Goal: Information Seeking & Learning: Learn about a topic

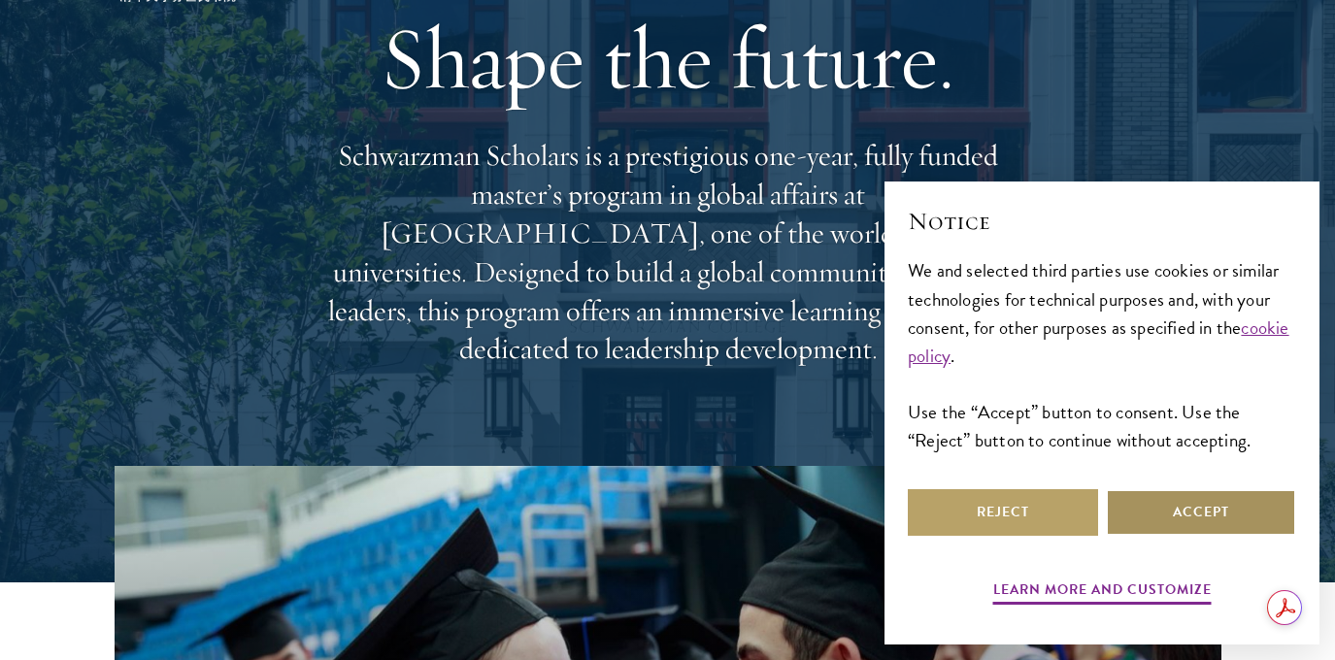
click at [1169, 505] on button "Accept" at bounding box center [1200, 512] width 190 height 47
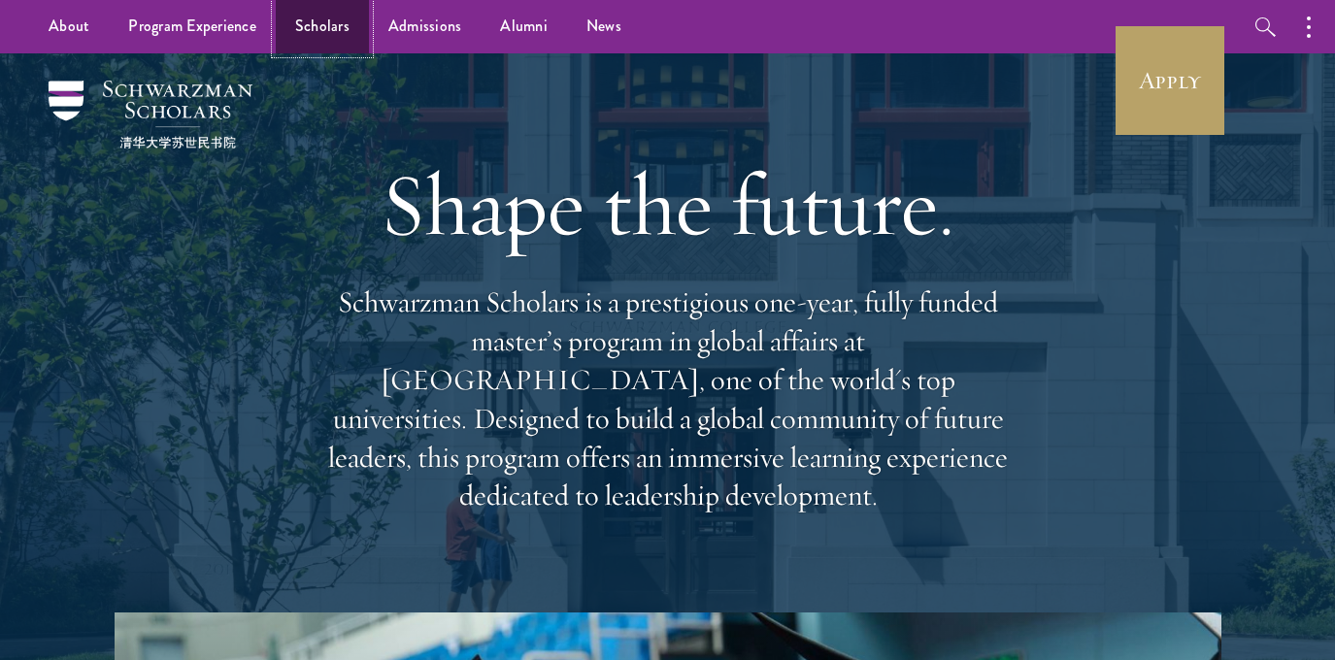
click at [328, 34] on link "Scholars" at bounding box center [322, 26] width 93 height 53
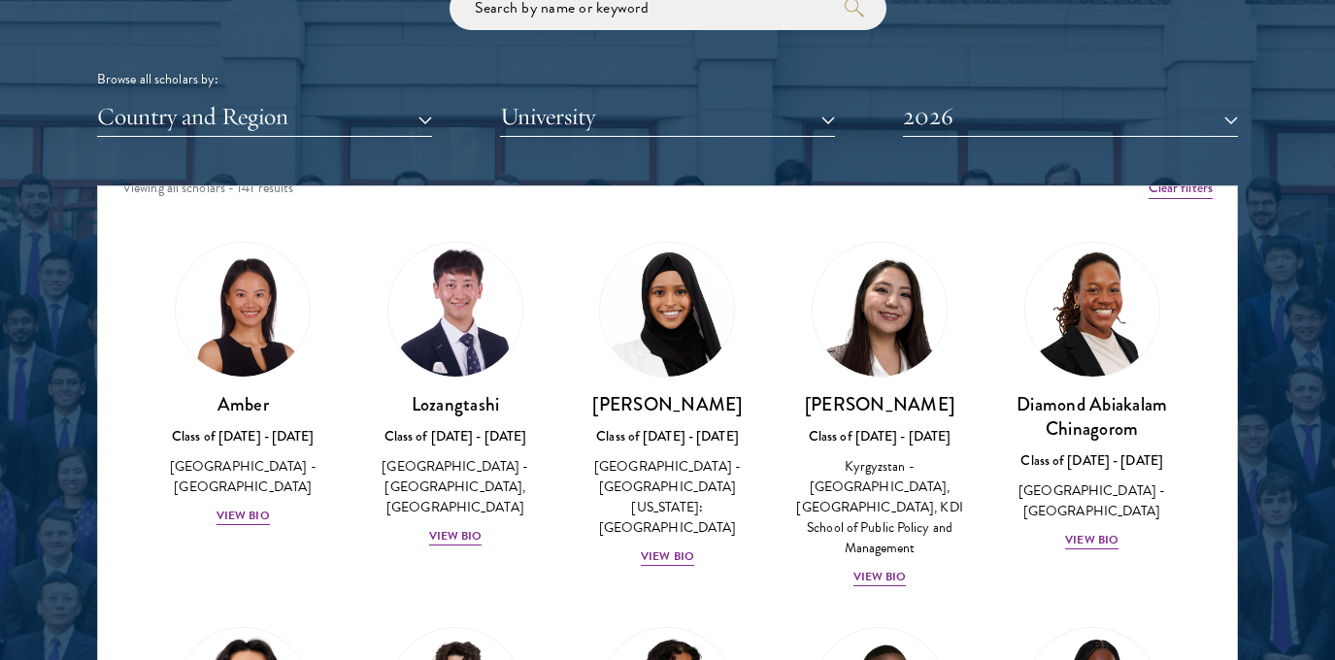
scroll to position [36, 0]
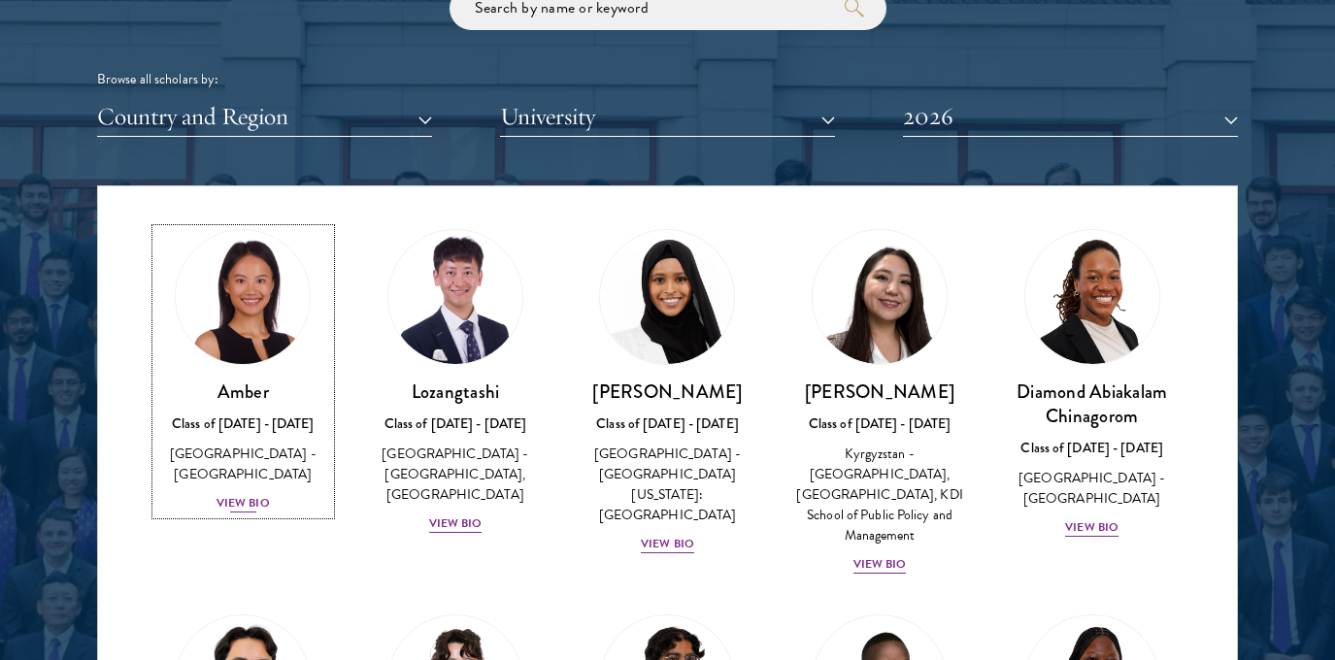
click at [236, 494] on div "View Bio" at bounding box center [242, 503] width 53 height 18
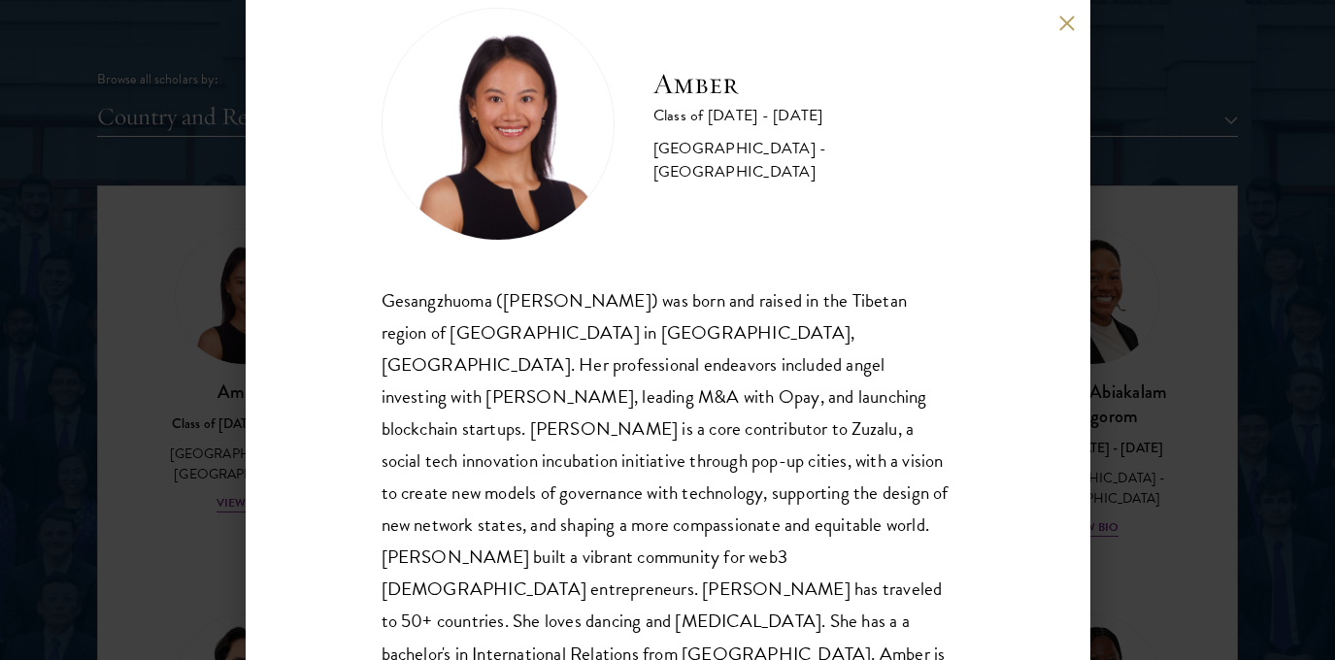
scroll to position [53, 0]
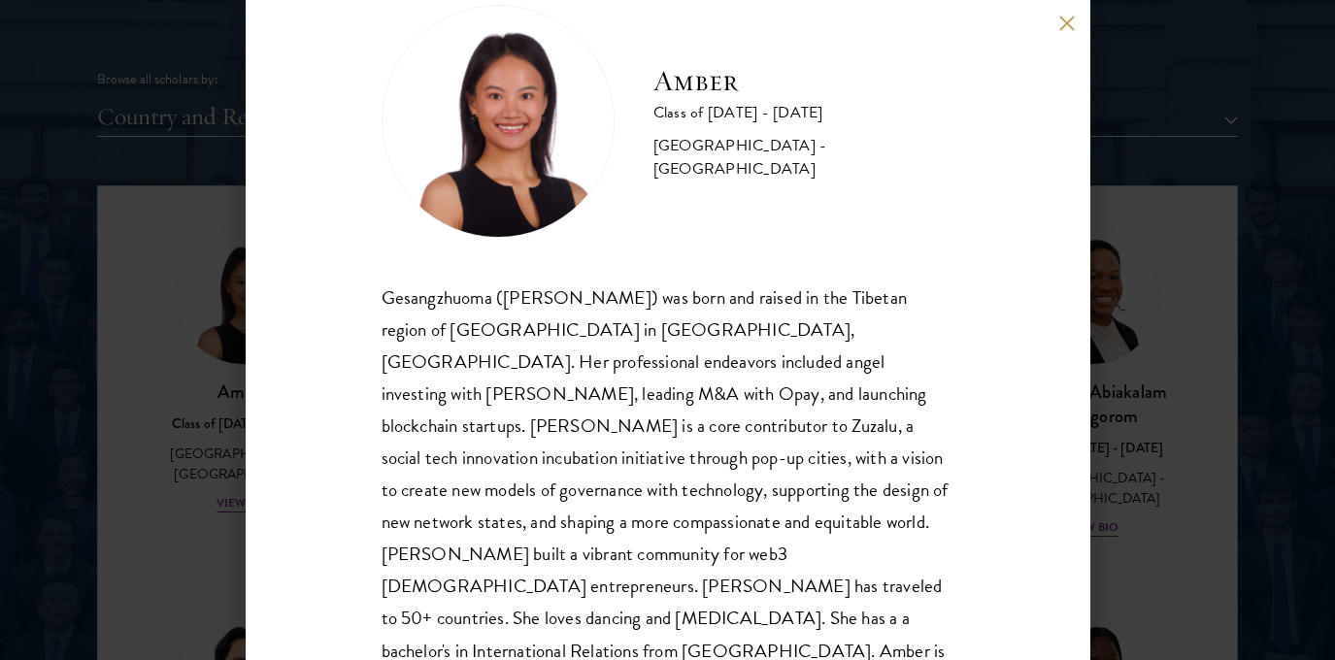
click at [1138, 282] on div "Amber Class of [DATE] - [DATE] [GEOGRAPHIC_DATA] - [GEOGRAPHIC_DATA] Gesangzhuo…" at bounding box center [667, 330] width 1335 height 660
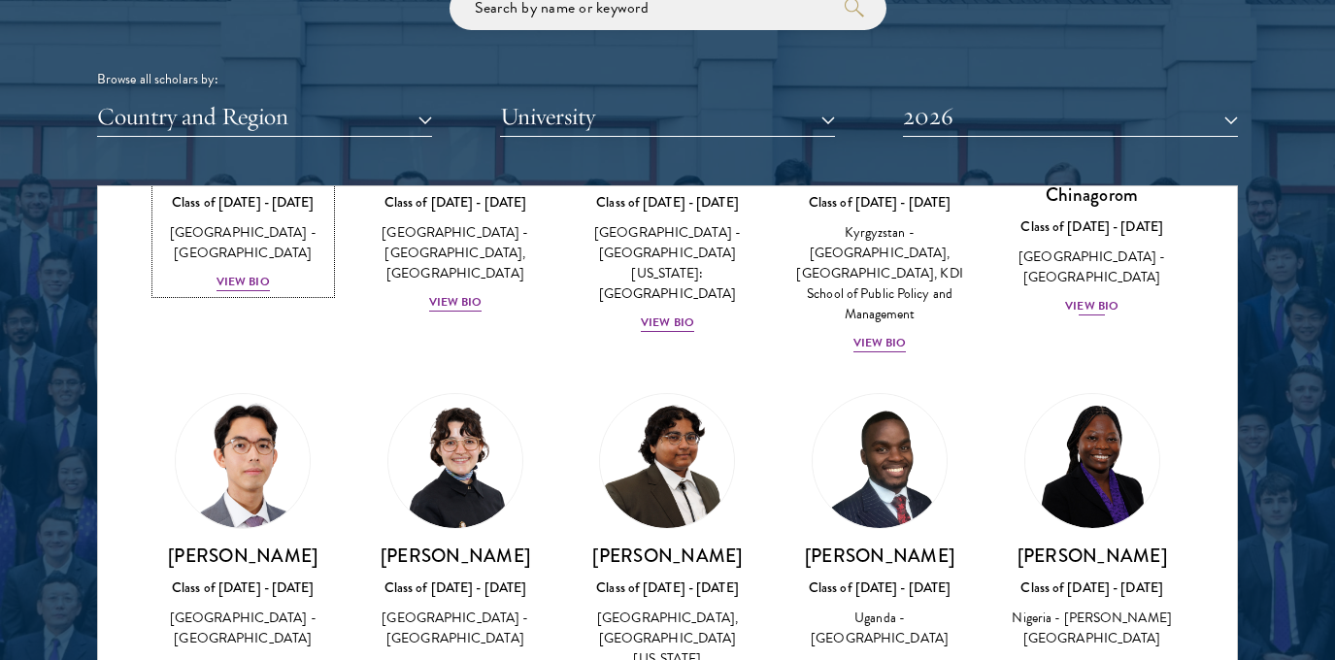
scroll to position [358, 0]
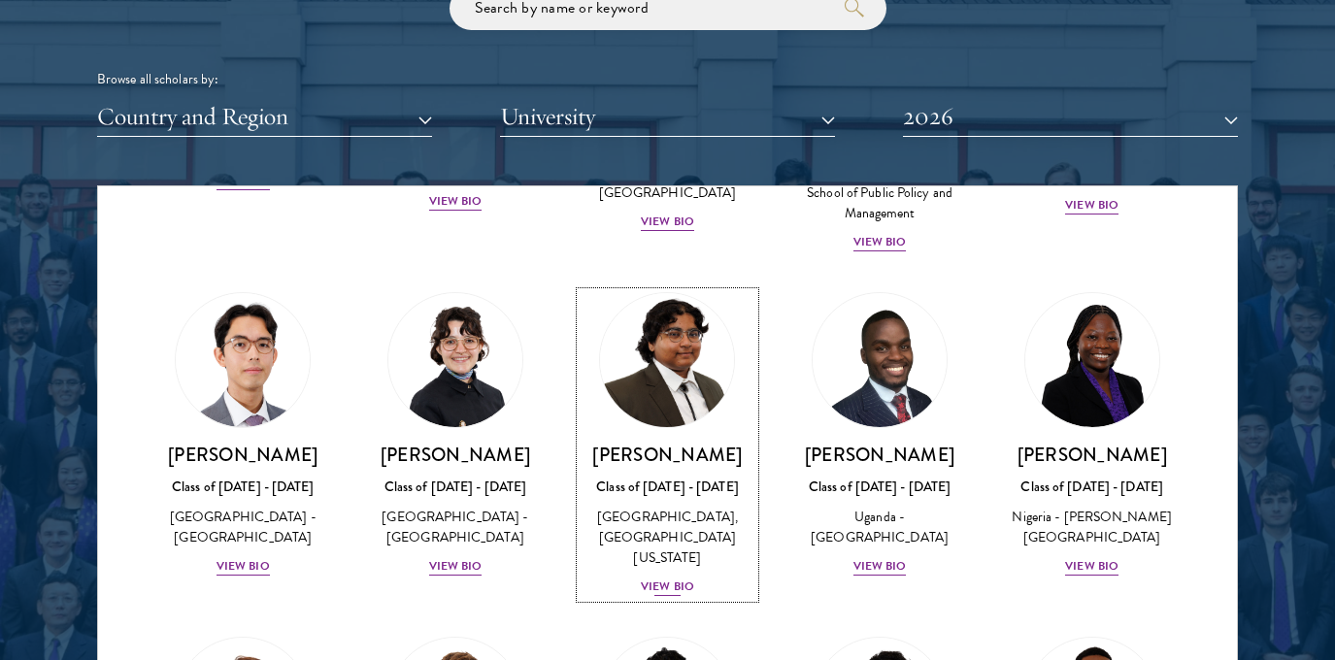
click at [679, 396] on img at bounding box center [668, 360] width 148 height 148
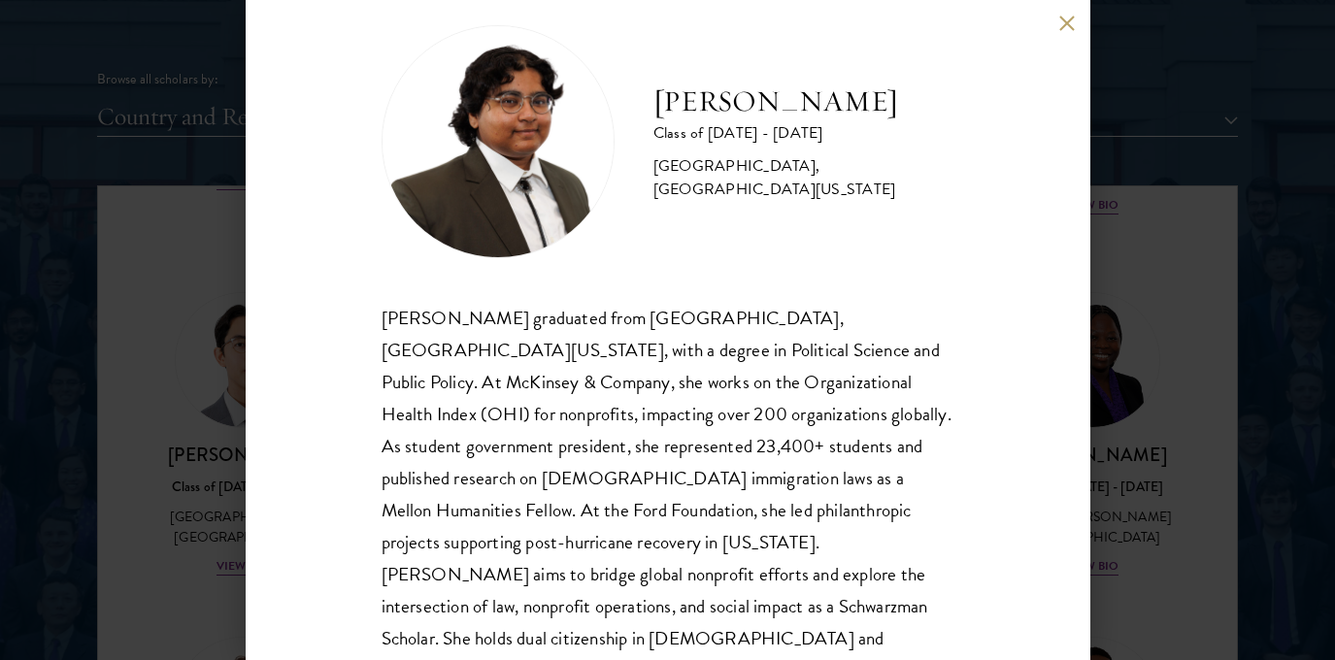
scroll to position [36, 0]
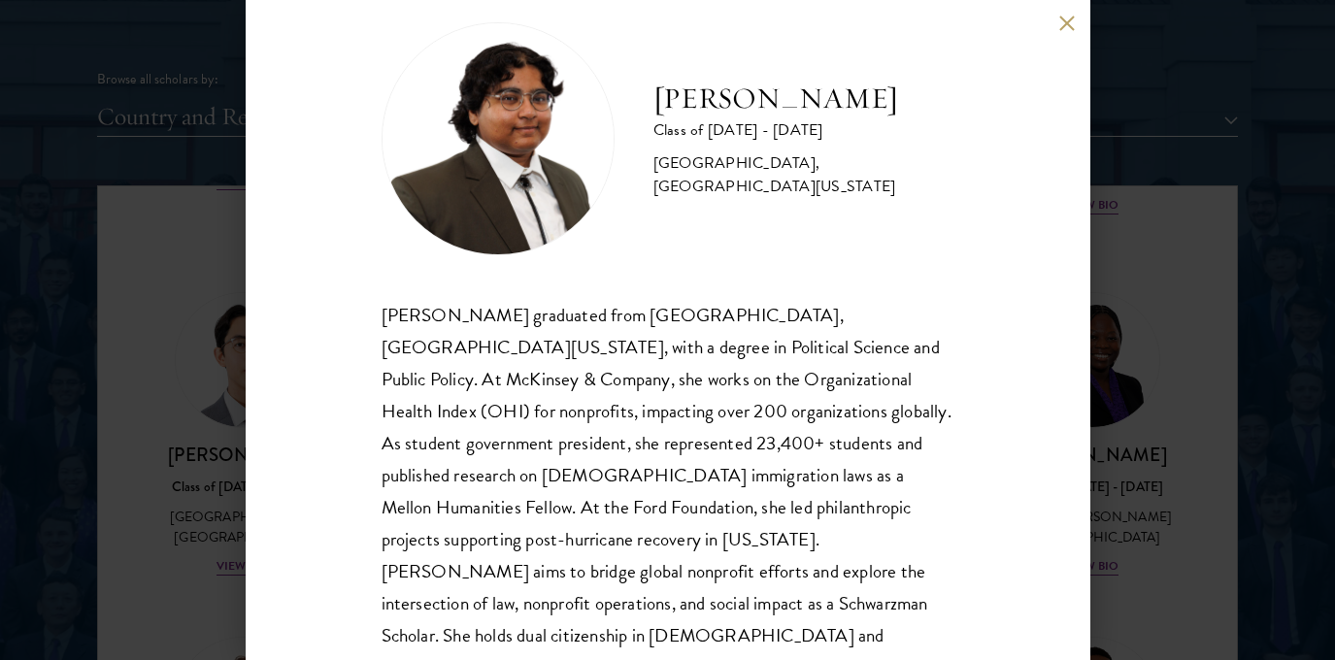
click at [1182, 358] on div "[PERSON_NAME] Class of [DATE] - [DATE] [GEOGRAPHIC_DATA] - [GEOGRAPHIC_DATA], […" at bounding box center [667, 330] width 1335 height 660
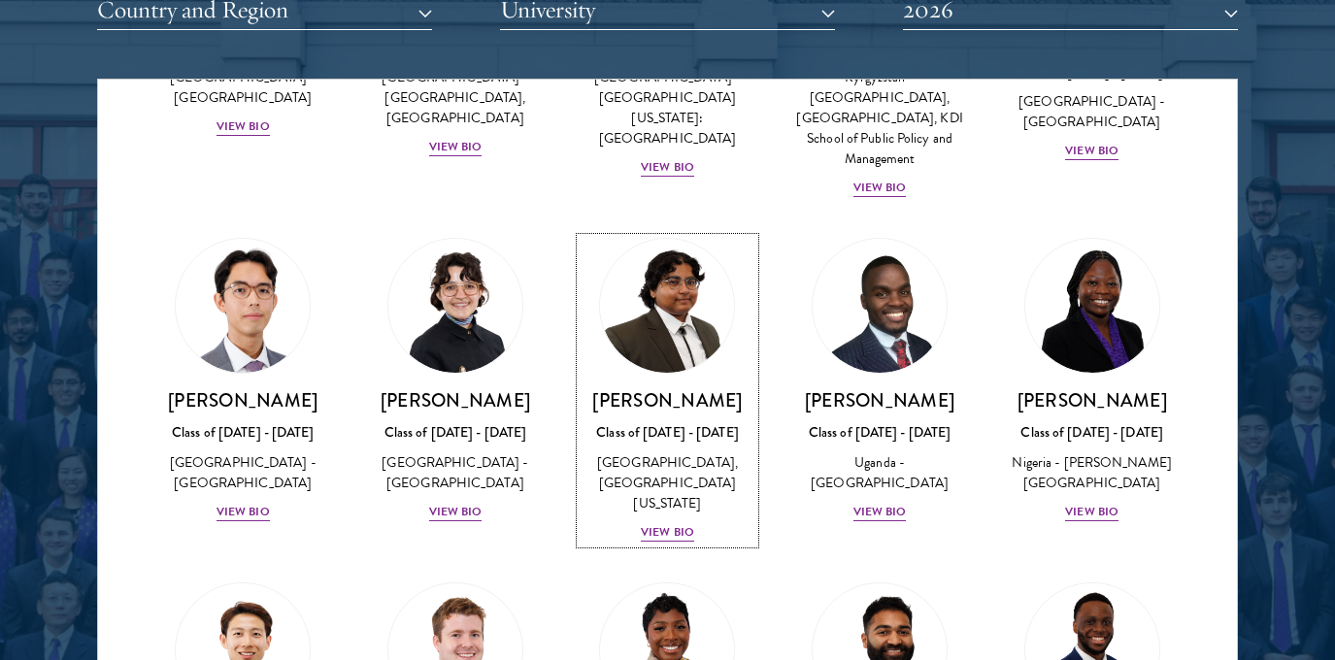
scroll to position [606, 0]
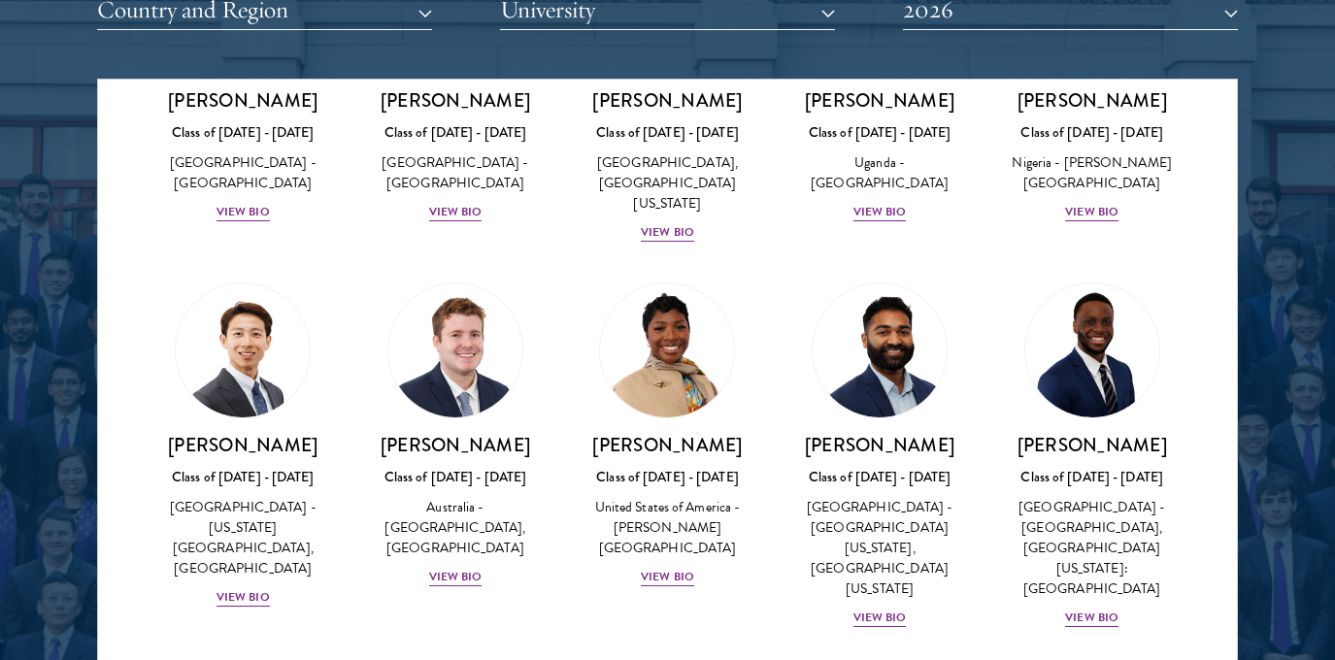
click at [562, 457] on div "[PERSON_NAME] Class of [DATE] - [DATE] [GEOGRAPHIC_DATA] - [PERSON_NAME][GEOGRA…" at bounding box center [667, 435] width 213 height 345
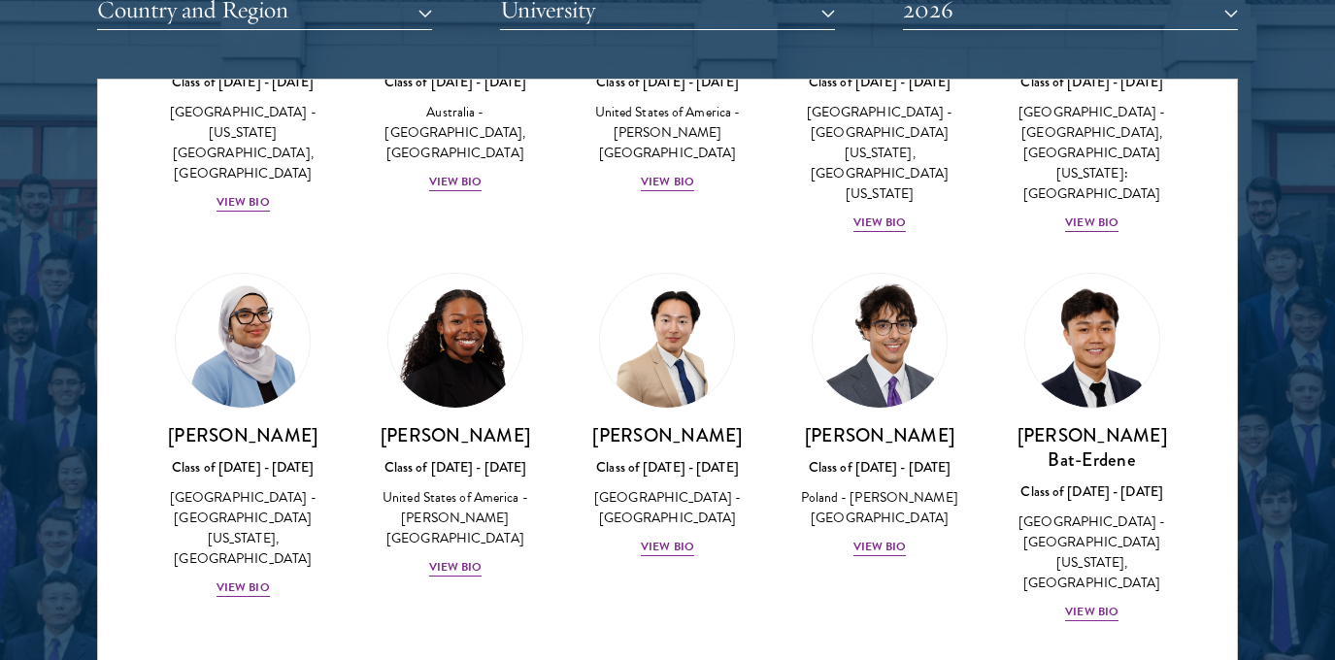
scroll to position [790, 0]
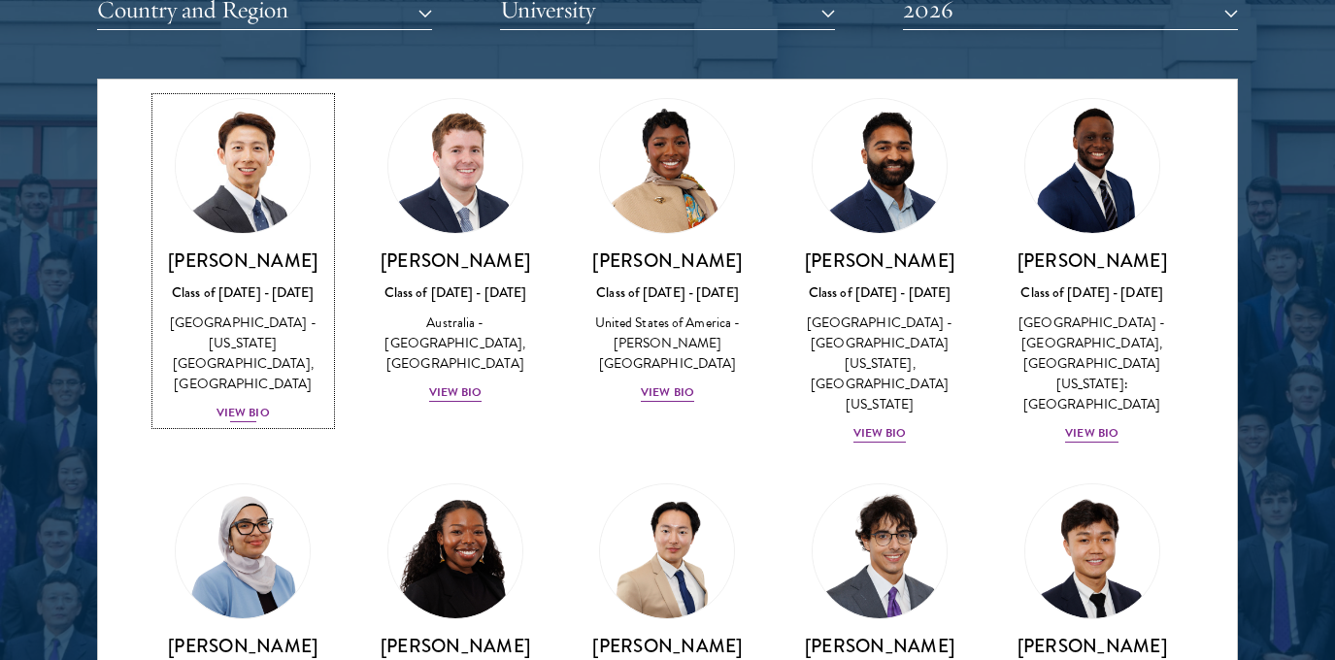
click at [248, 348] on div "[GEOGRAPHIC_DATA] - [US_STATE][GEOGRAPHIC_DATA], [GEOGRAPHIC_DATA]" at bounding box center [243, 354] width 174 height 82
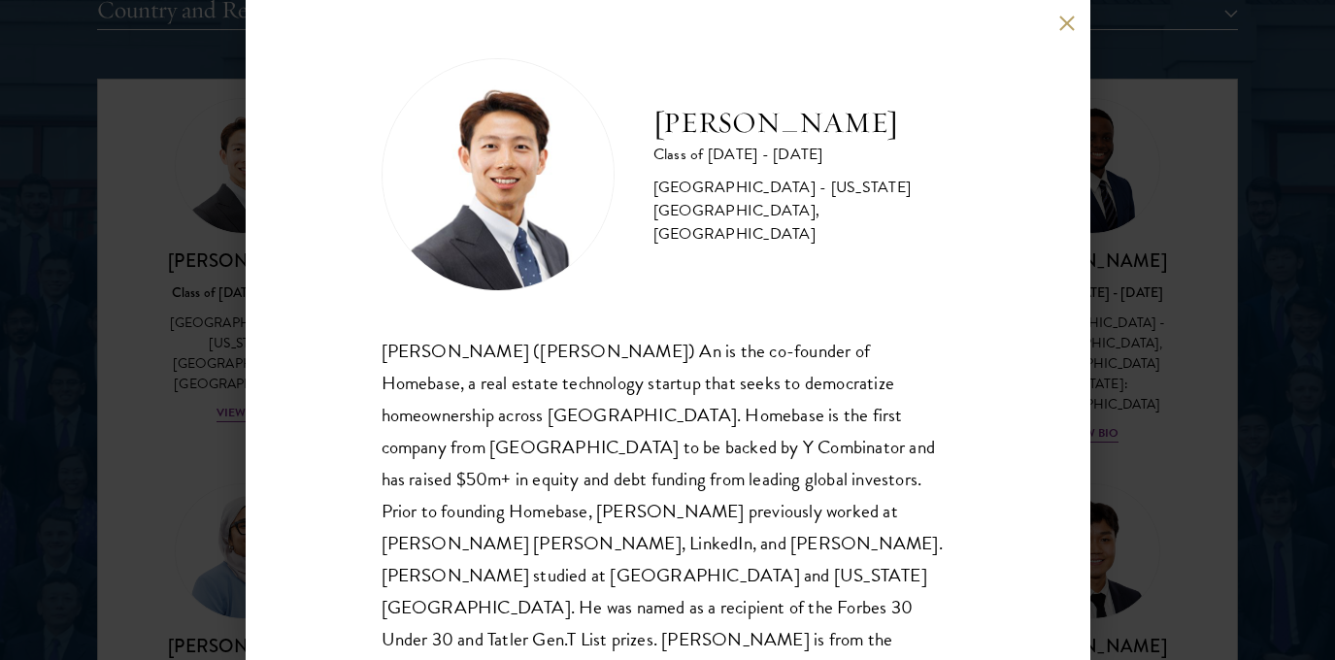
click at [1143, 406] on div "[PERSON_NAME] Class of [DATE] - [DATE] [GEOGRAPHIC_DATA] - [US_STATE][GEOGRAPHI…" at bounding box center [667, 330] width 1335 height 660
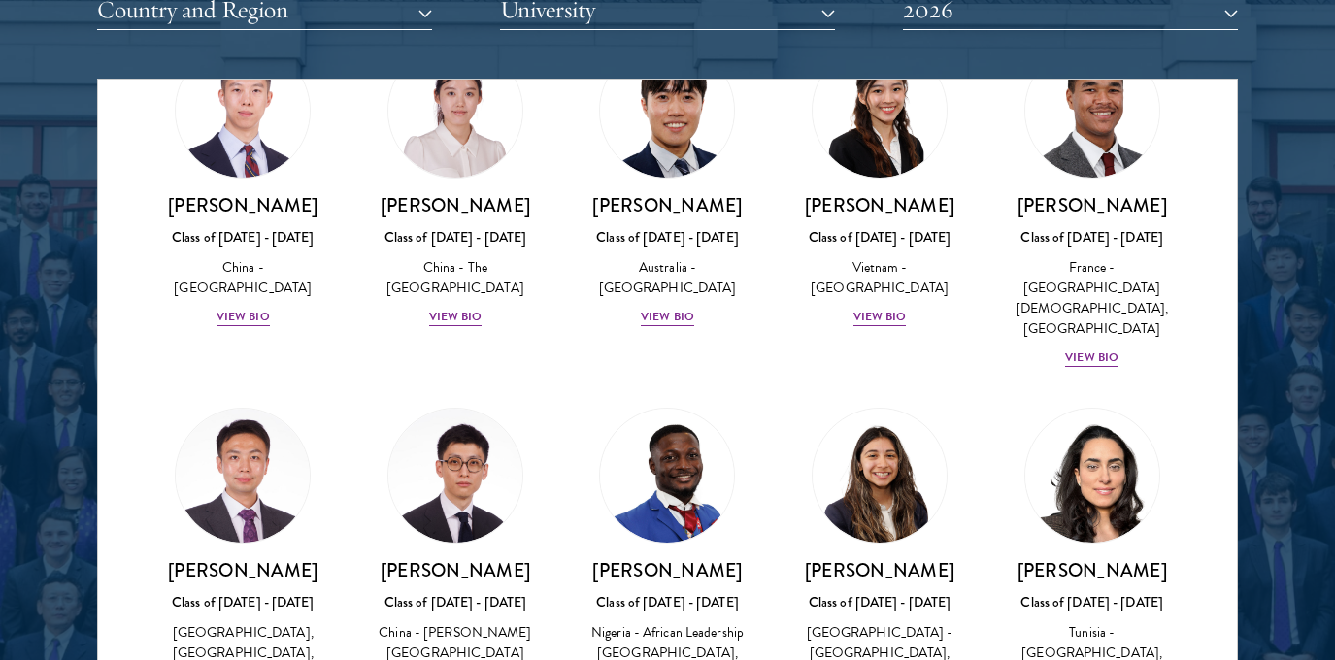
scroll to position [5808, 0]
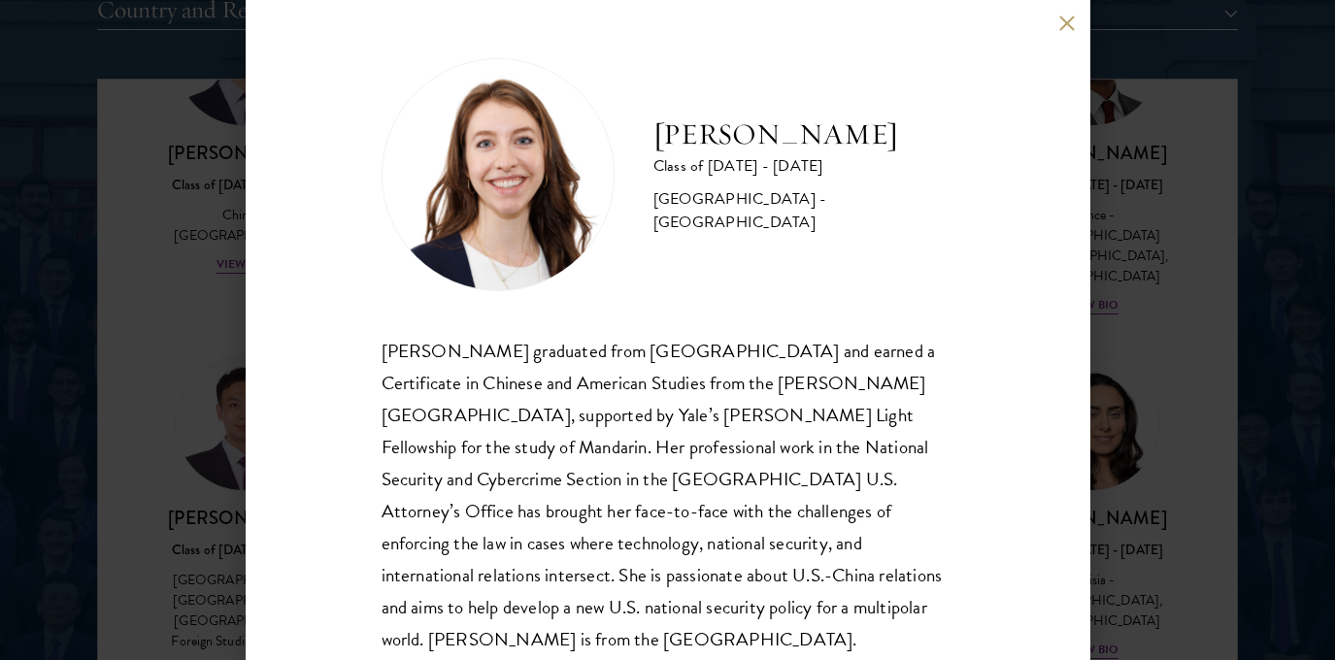
click at [1176, 387] on div "[PERSON_NAME] Class of [DATE] - [DATE] [GEOGRAPHIC_DATA] - [GEOGRAPHIC_DATA] [P…" at bounding box center [667, 330] width 1335 height 660
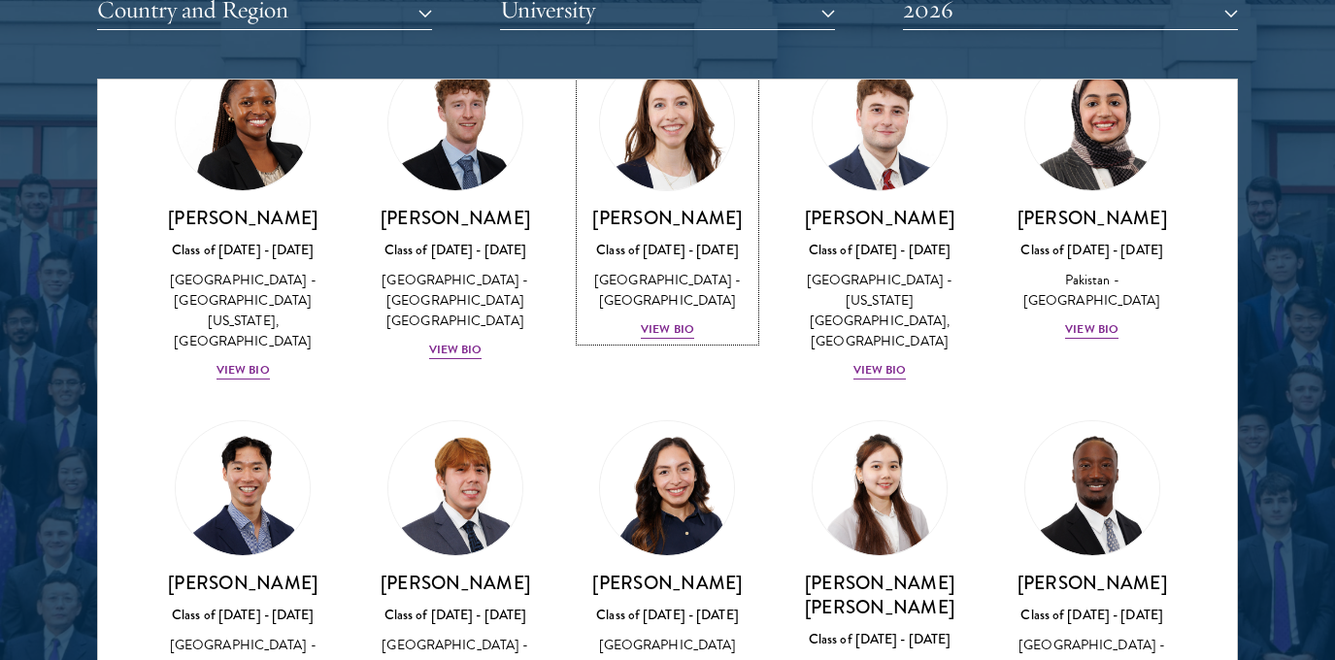
scroll to position [6899, 0]
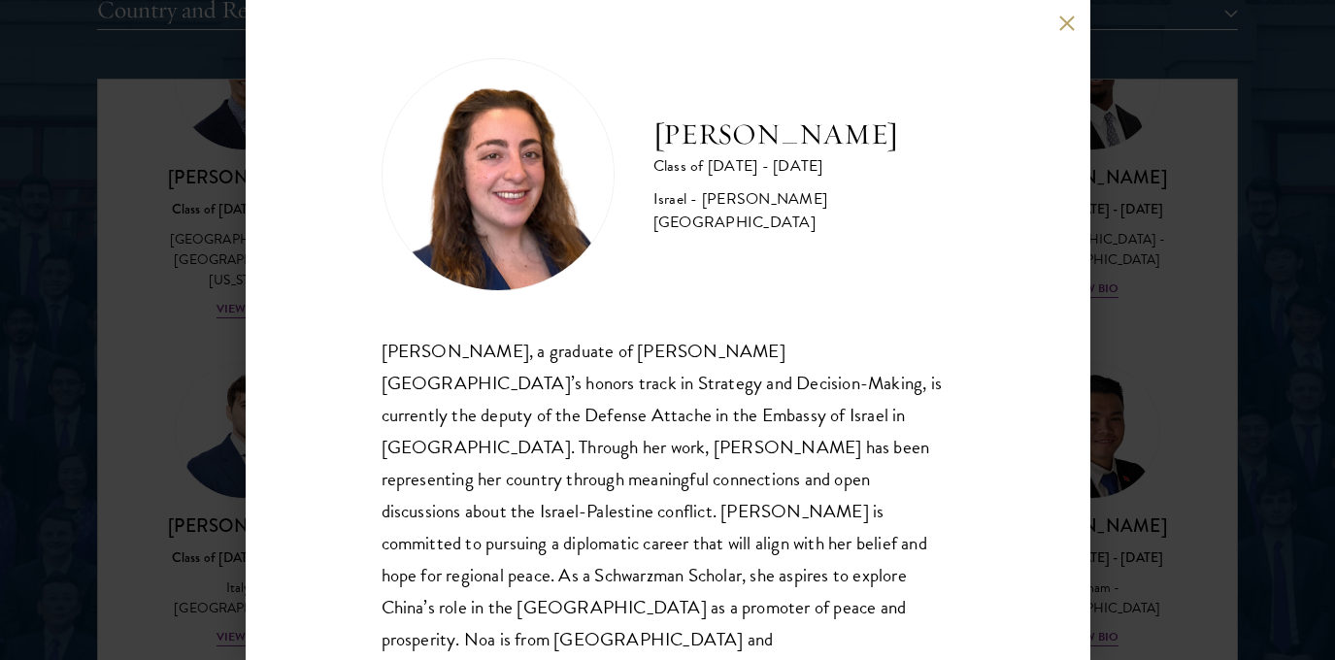
click at [1125, 395] on div "[PERSON_NAME] Class of [DATE] - [DATE] Israel - [PERSON_NAME][GEOGRAPHIC_DATA] …" at bounding box center [667, 330] width 1335 height 660
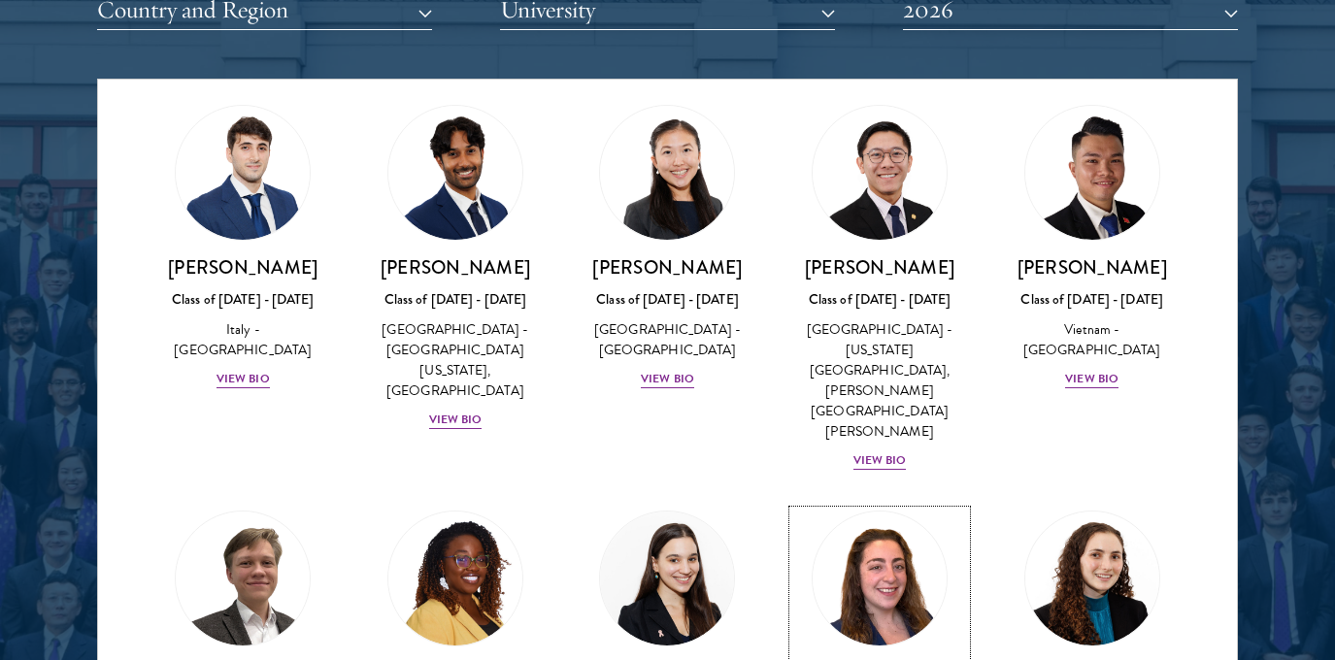
scroll to position [6993, 0]
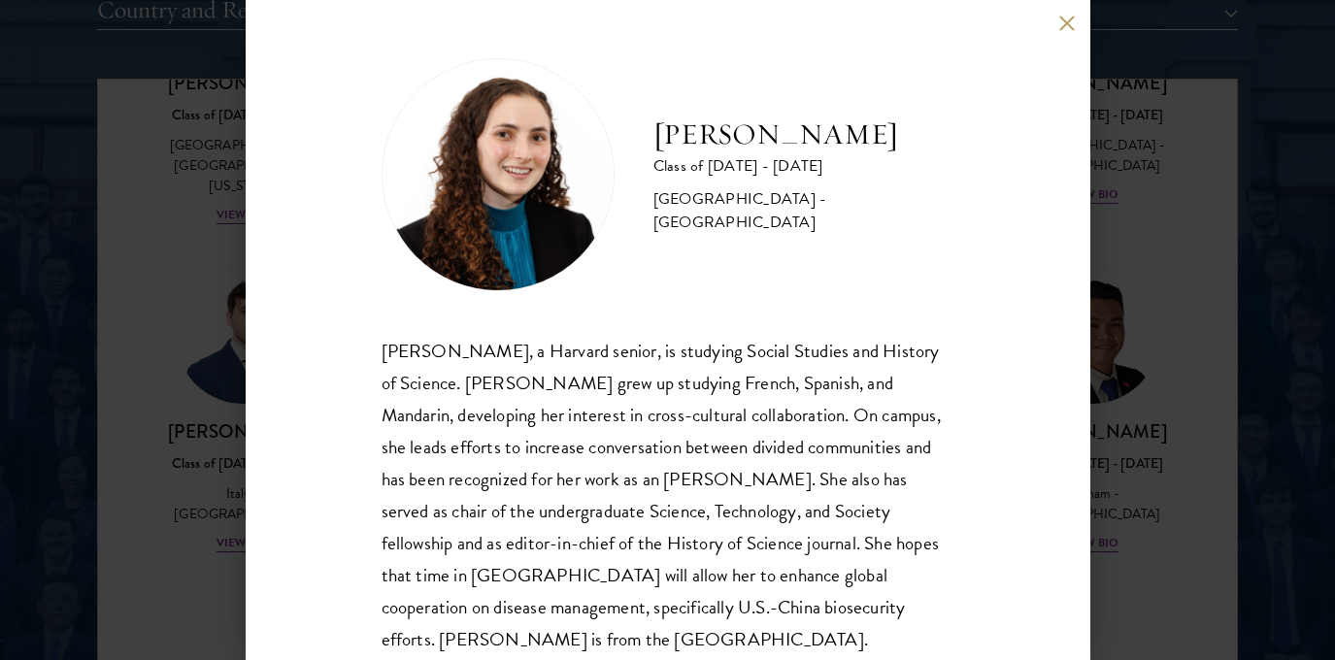
click at [1138, 343] on div "[PERSON_NAME] Class of [DATE] - [DATE] [GEOGRAPHIC_DATA] - [GEOGRAPHIC_DATA] [P…" at bounding box center [667, 330] width 1335 height 660
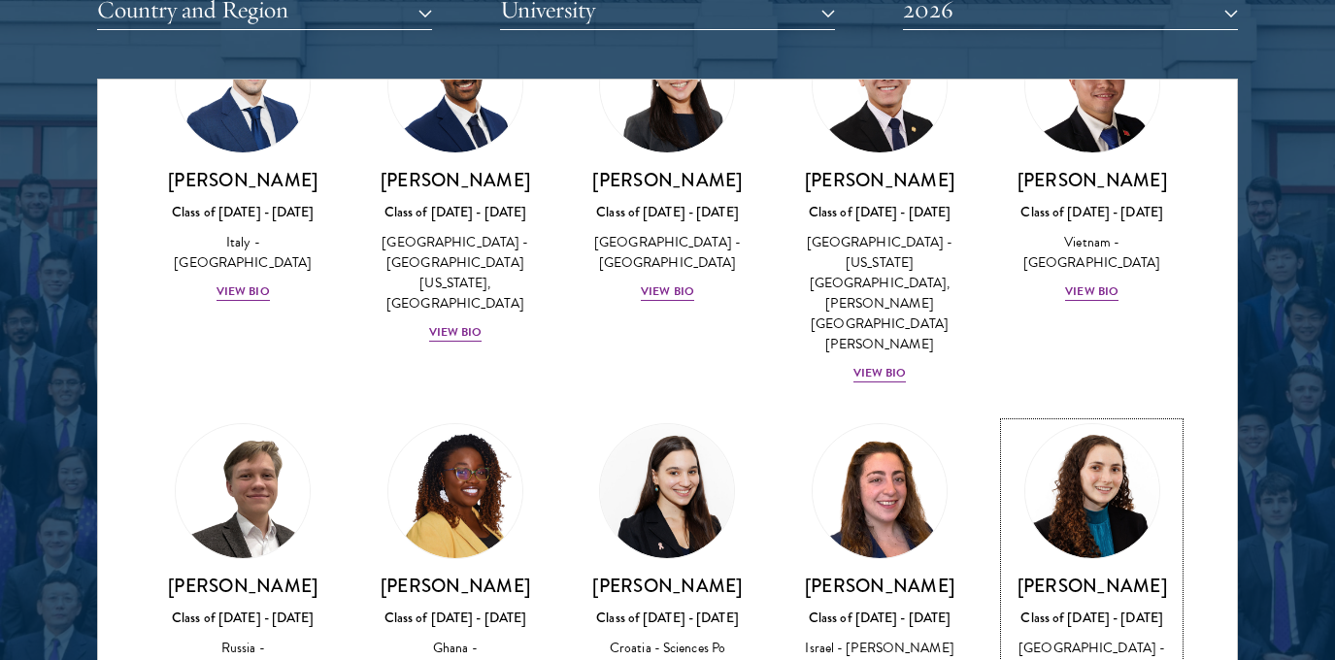
scroll to position [7647, 0]
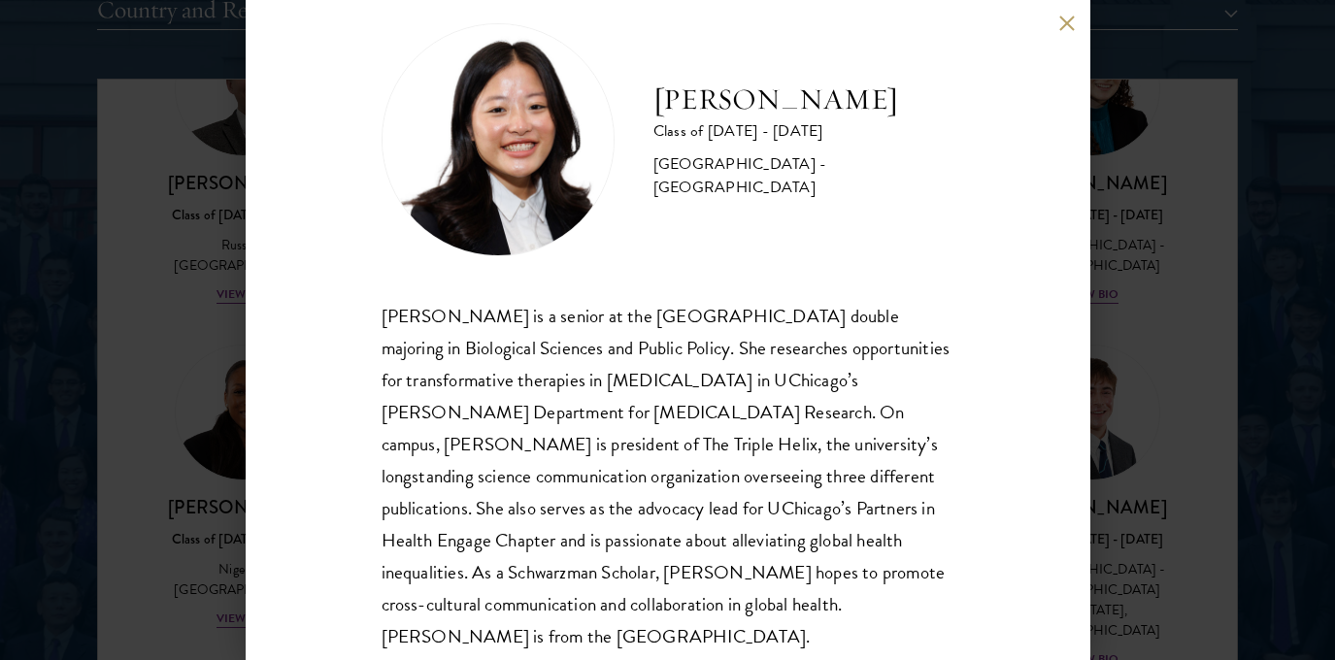
scroll to position [36, 0]
click at [1195, 319] on div "[PERSON_NAME] Class of [DATE] - [DATE] [GEOGRAPHIC_DATA] - [GEOGRAPHIC_DATA] [P…" at bounding box center [667, 330] width 1335 height 660
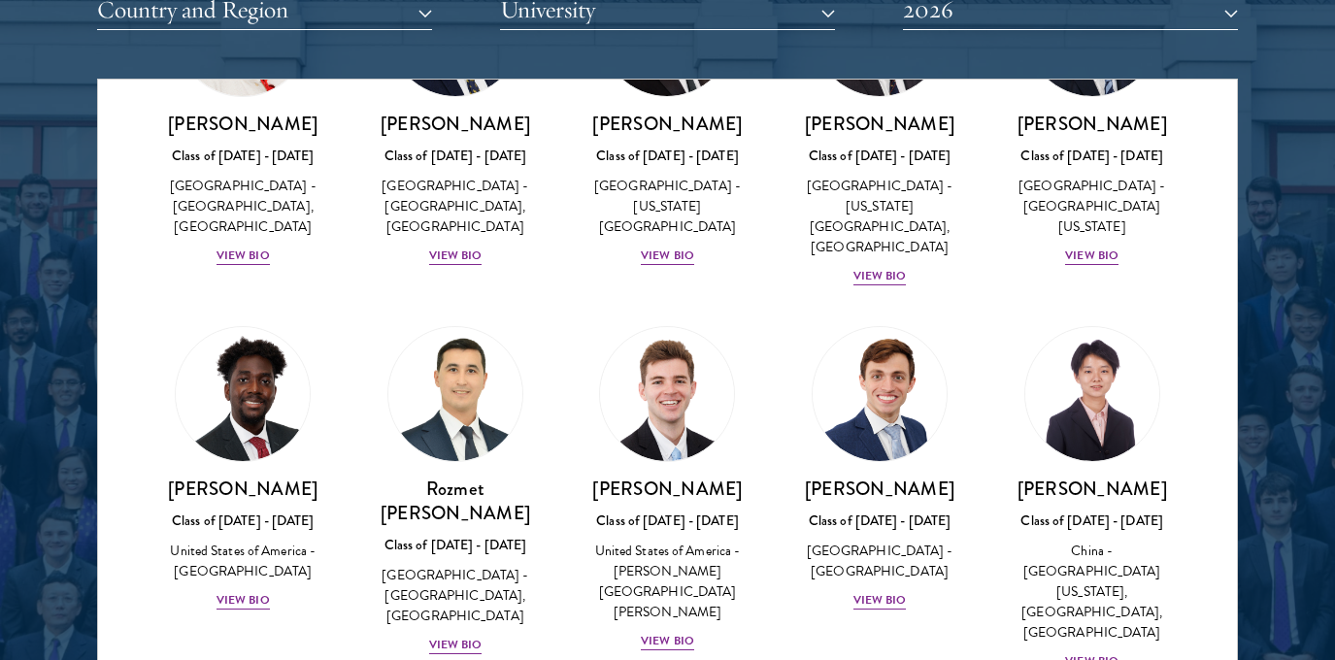
scroll to position [8755, 0]
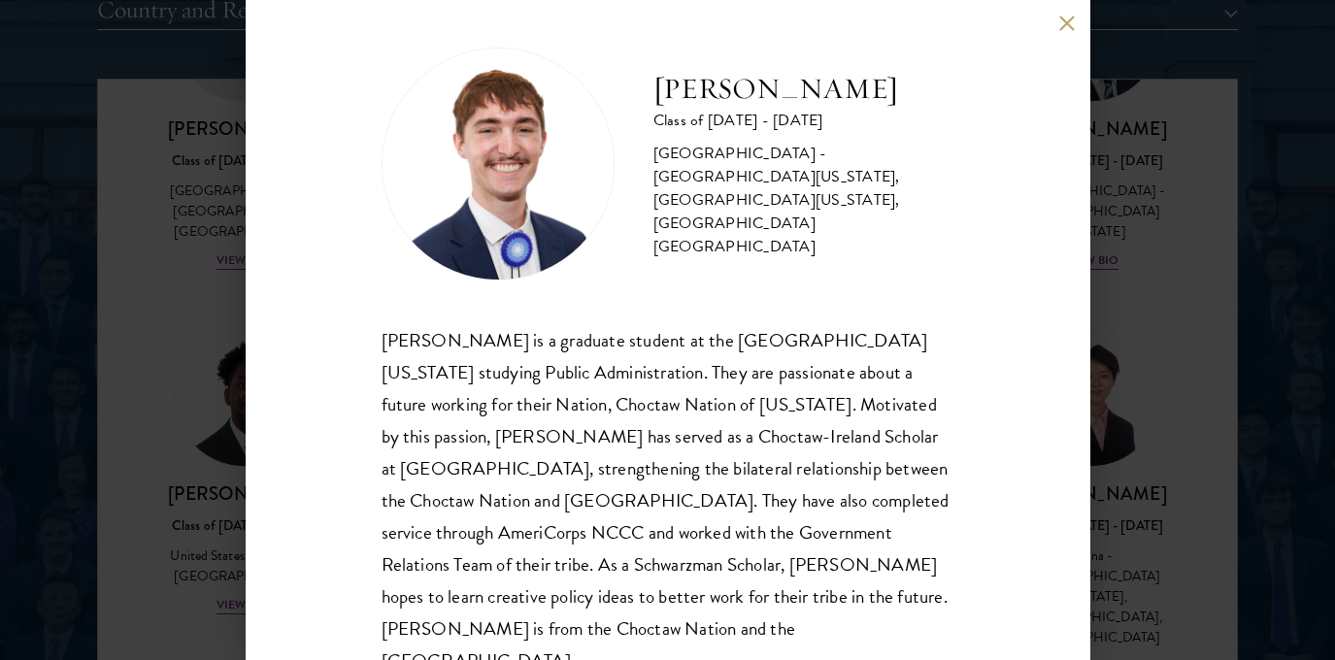
scroll to position [15, 0]
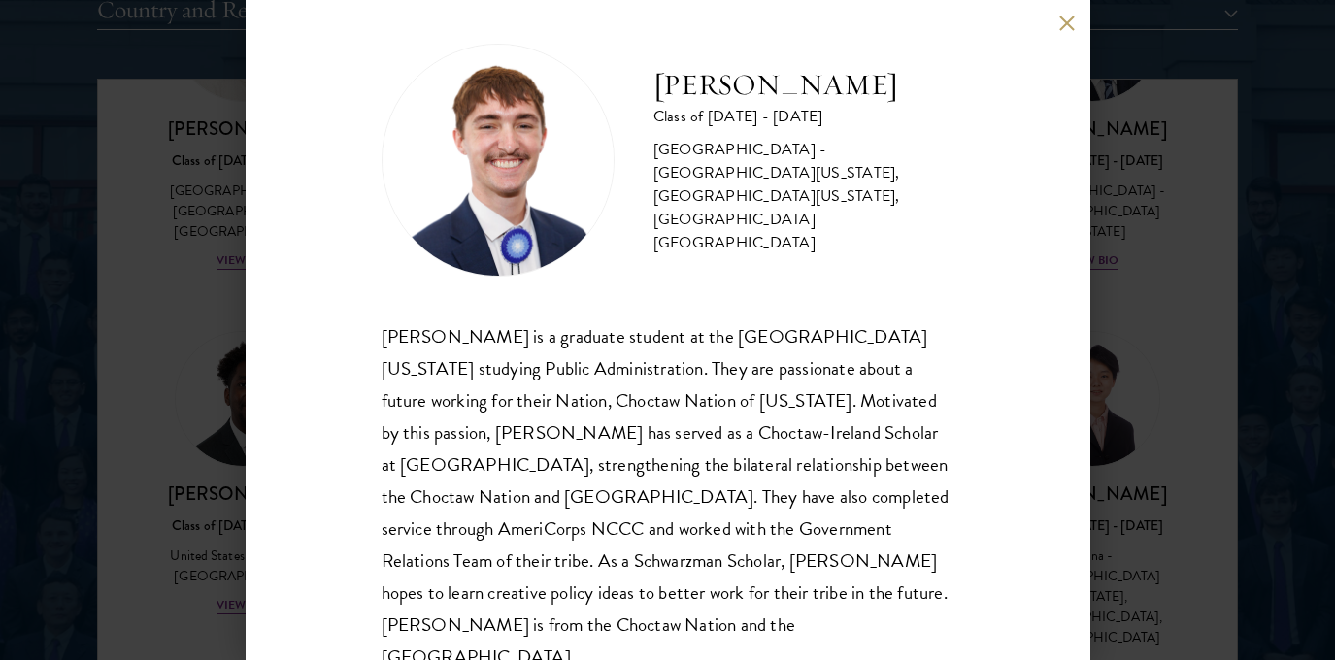
click at [1157, 293] on div "[PERSON_NAME] Class of [DATE] - [DATE] [GEOGRAPHIC_DATA] - [GEOGRAPHIC_DATA][US…" at bounding box center [667, 330] width 1335 height 660
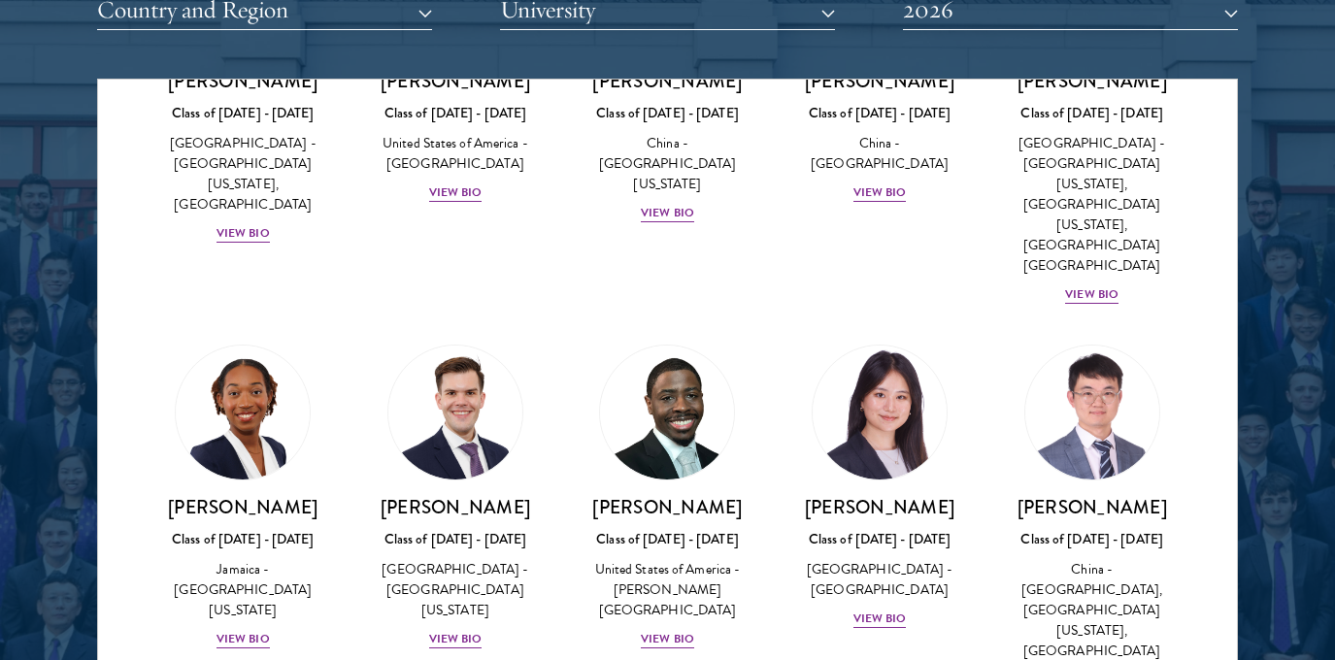
scroll to position [4285, 0]
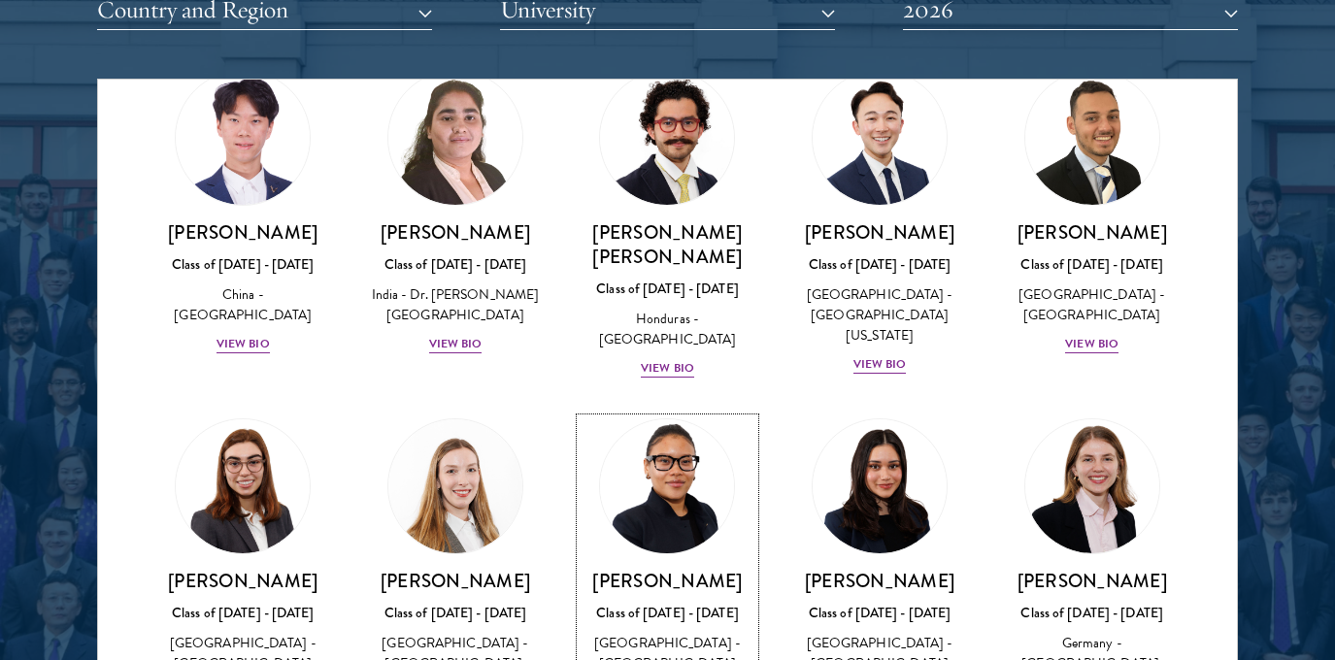
click at [686, 412] on img at bounding box center [668, 486] width 148 height 148
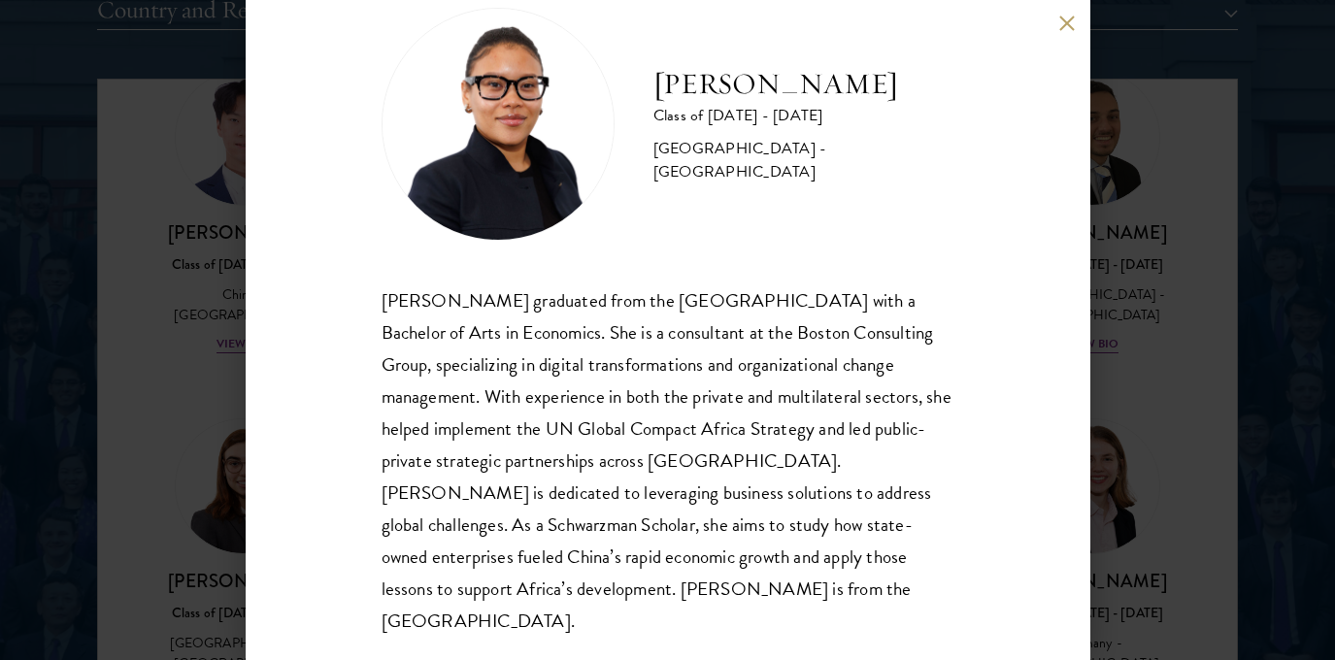
scroll to position [0, 0]
